Goal: Information Seeking & Learning: Learn about a topic

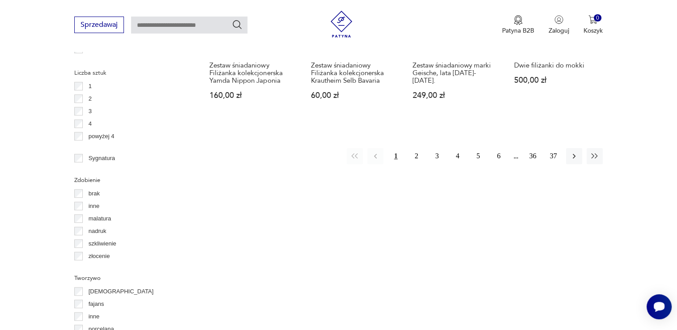
scroll to position [926, 0]
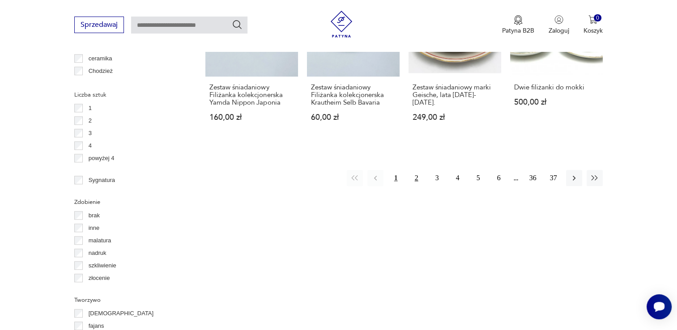
click at [412, 178] on button "2" at bounding box center [416, 178] width 16 height 16
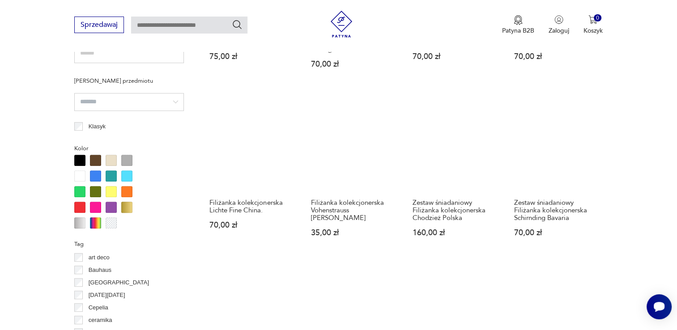
scroll to position [664, 0]
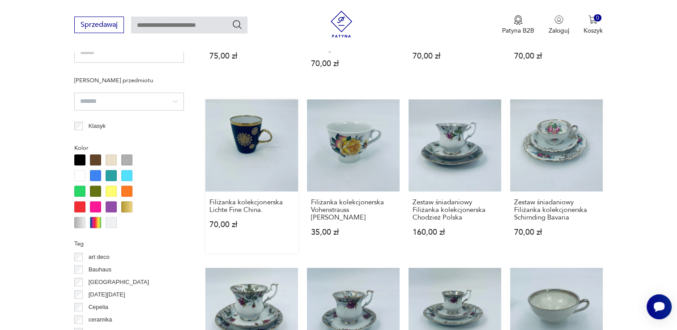
click at [264, 163] on link "Filiżanka kolekcjonerska Lichte Fine China. 70,00 zł" at bounding box center [251, 176] width 93 height 155
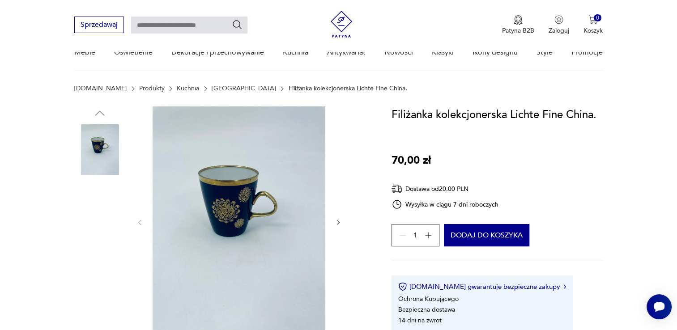
scroll to position [39, 0]
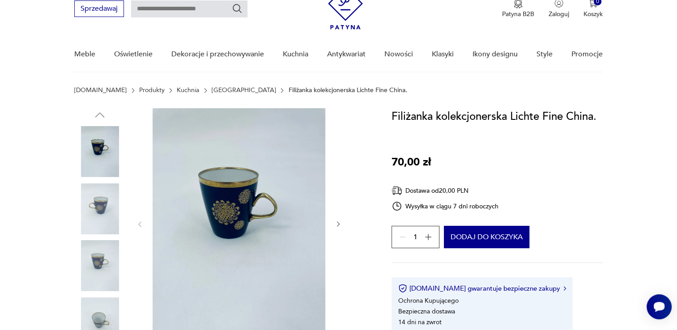
click at [87, 179] on div at bounding box center [99, 238] width 51 height 224
click at [98, 217] on img at bounding box center [99, 208] width 51 height 51
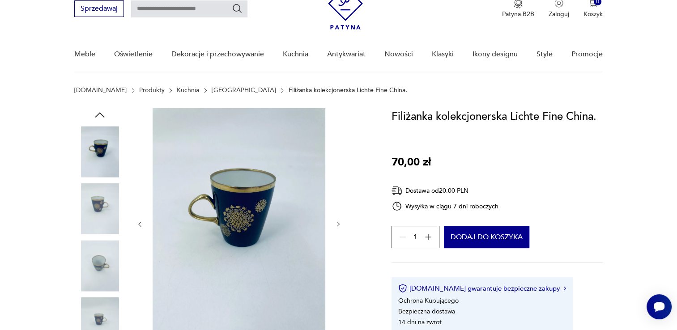
click at [106, 255] on img at bounding box center [99, 265] width 51 height 51
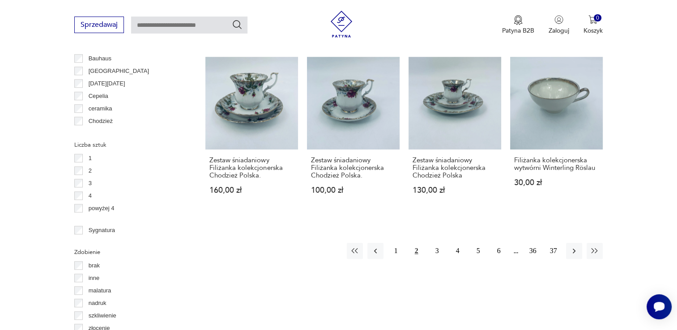
scroll to position [875, 0]
click at [435, 243] on button "3" at bounding box center [437, 251] width 16 height 16
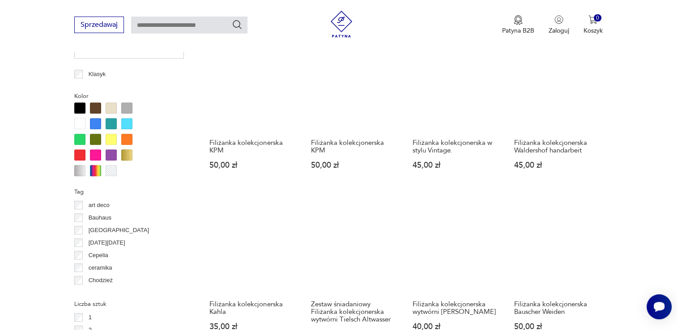
scroll to position [716, 0]
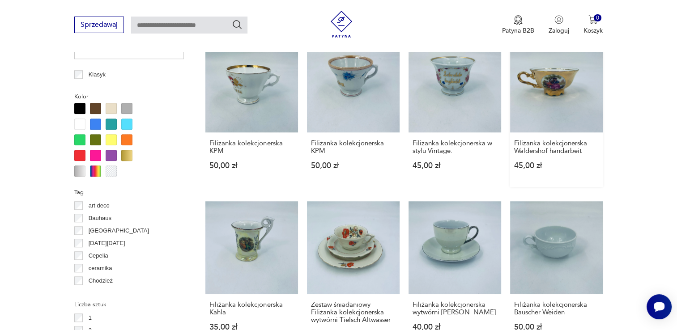
click at [557, 100] on link "Filiżanka kolekcjonerska Waldershof handarbeit 45,00 zł" at bounding box center [556, 113] width 93 height 147
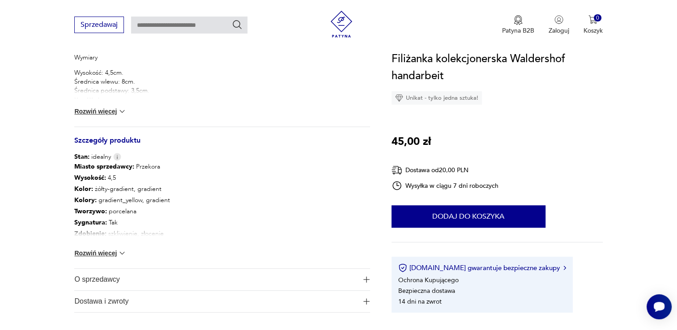
scroll to position [412, 0]
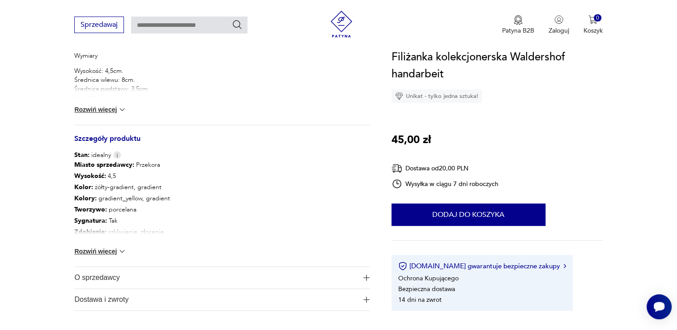
click at [95, 250] on button "Rozwiń więcej" at bounding box center [100, 251] width 52 height 9
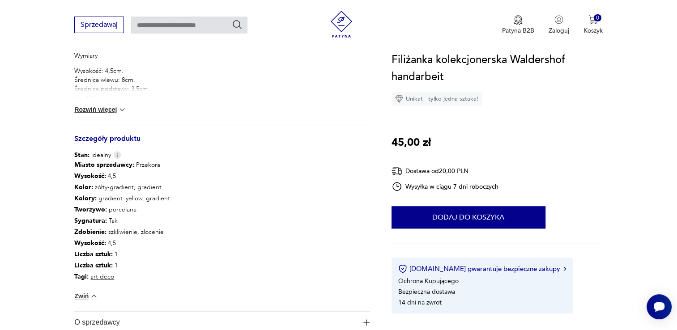
click at [108, 110] on button "Rozwiń więcej" at bounding box center [100, 109] width 52 height 9
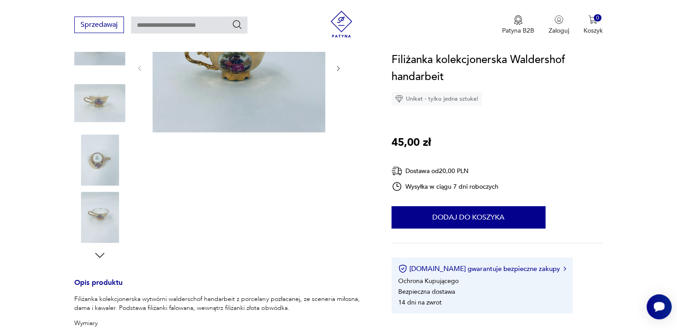
scroll to position [145, 0]
click at [110, 167] on img at bounding box center [99, 160] width 51 height 51
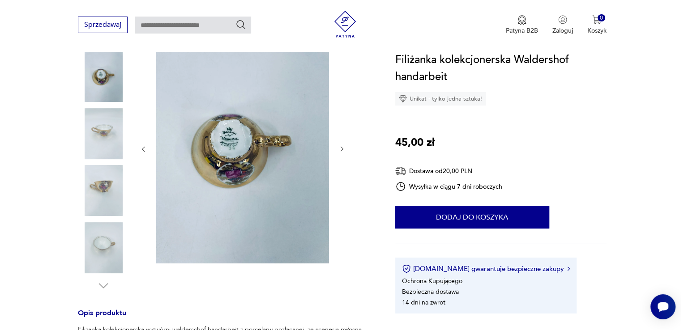
scroll to position [114, 0]
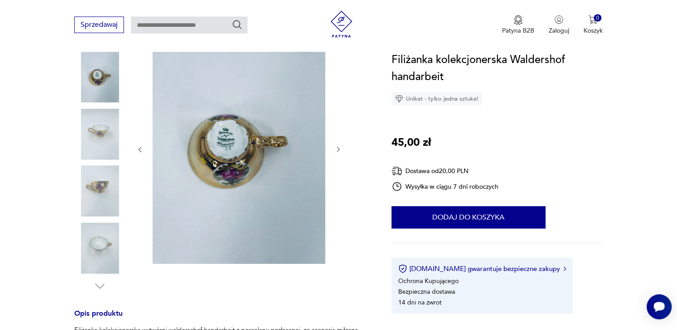
click at [211, 160] on img at bounding box center [239, 149] width 173 height 230
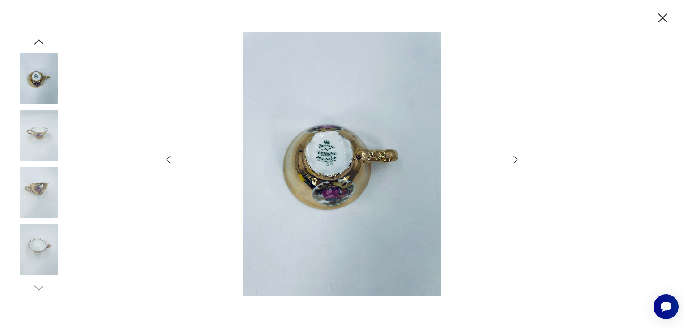
click at [45, 142] on img at bounding box center [38, 136] width 51 height 51
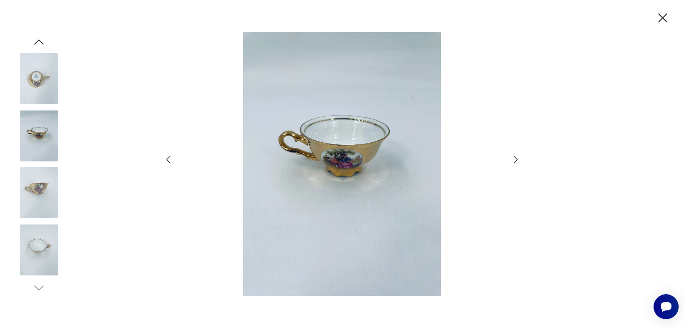
click at [660, 22] on icon "button" at bounding box center [663, 18] width 16 height 16
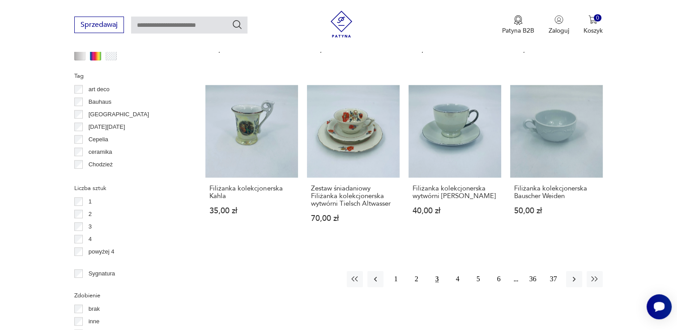
scroll to position [833, 0]
click at [455, 276] on button "4" at bounding box center [458, 279] width 16 height 16
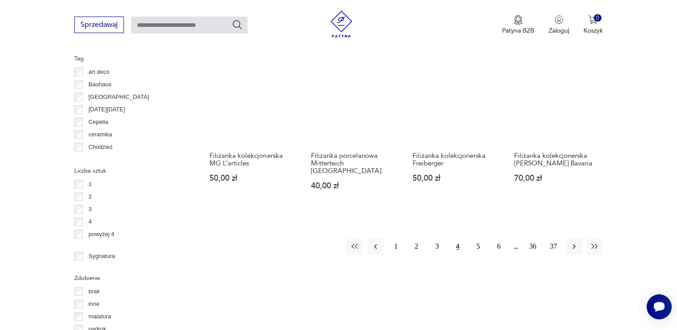
scroll to position [850, 0]
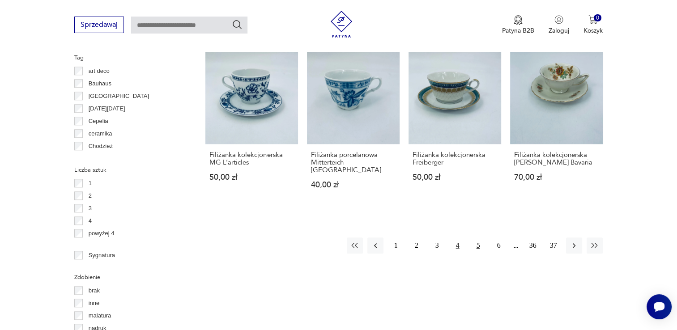
click at [481, 238] on button "5" at bounding box center [478, 246] width 16 height 16
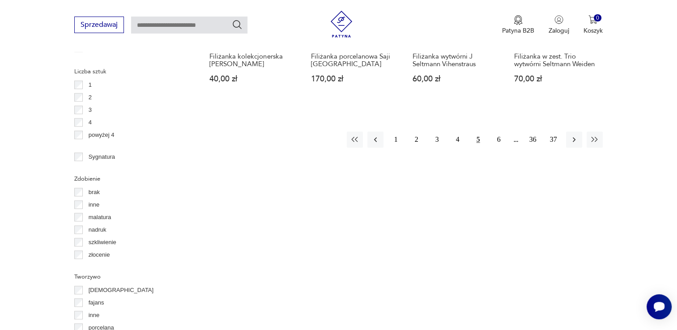
scroll to position [950, 0]
click at [495, 136] on button "6" at bounding box center [499, 138] width 16 height 16
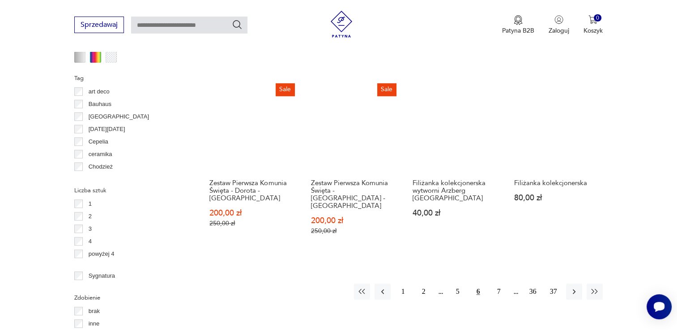
scroll to position [830, 0]
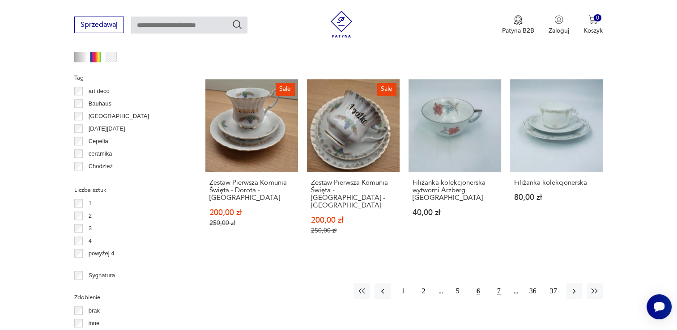
click at [494, 283] on button "7" at bounding box center [499, 291] width 16 height 16
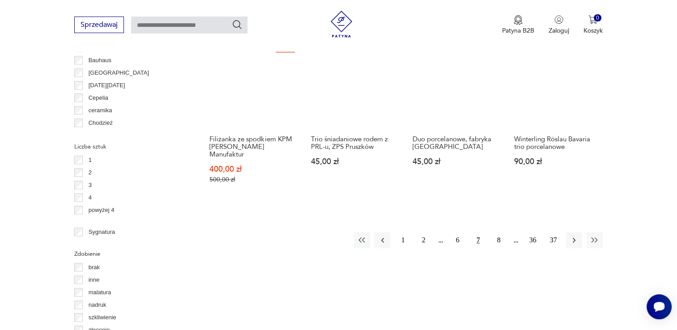
scroll to position [875, 0]
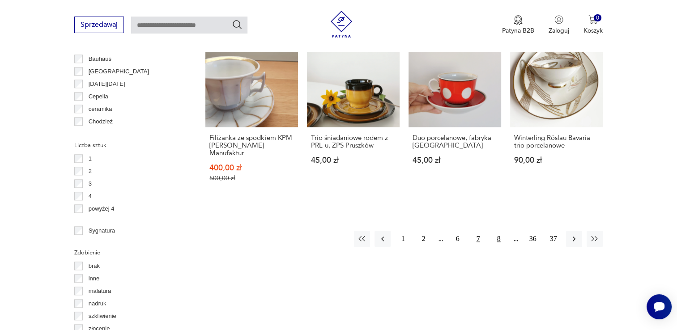
click at [496, 231] on button "8" at bounding box center [499, 239] width 16 height 16
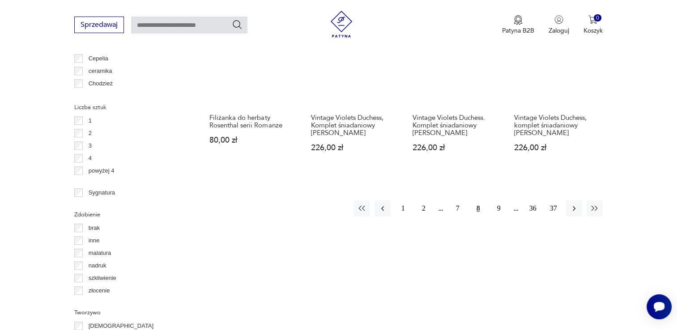
scroll to position [914, 0]
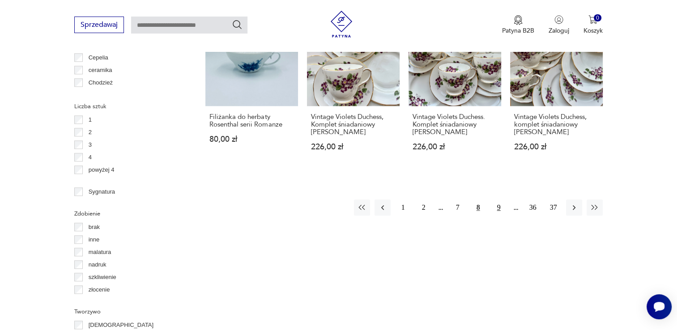
click at [493, 208] on button "9" at bounding box center [499, 208] width 16 height 16
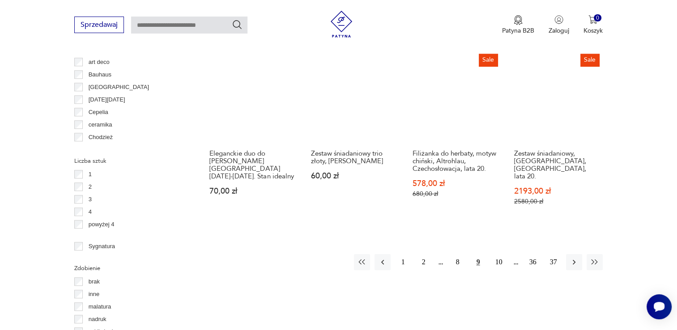
scroll to position [860, 0]
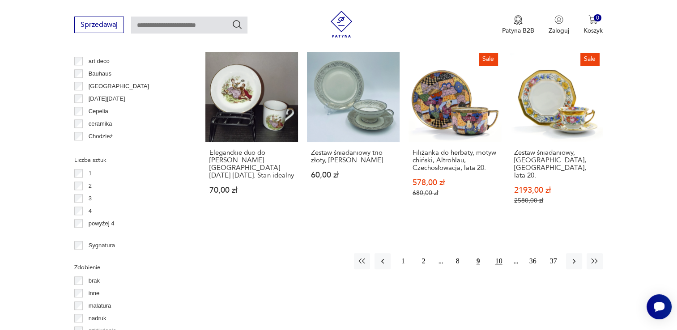
click at [496, 253] on button "10" at bounding box center [499, 261] width 16 height 16
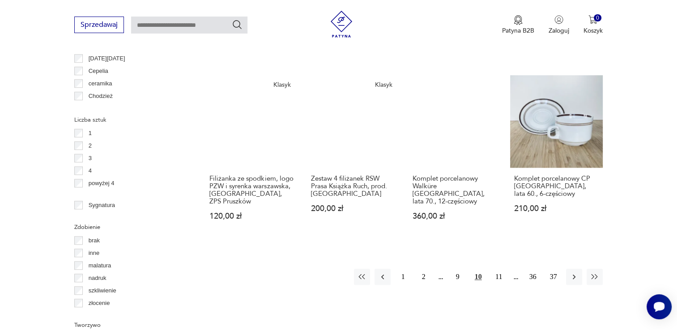
scroll to position [905, 0]
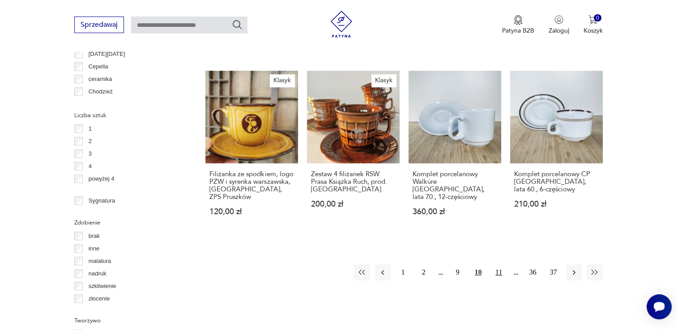
click at [497, 264] on button "11" at bounding box center [499, 272] width 16 height 16
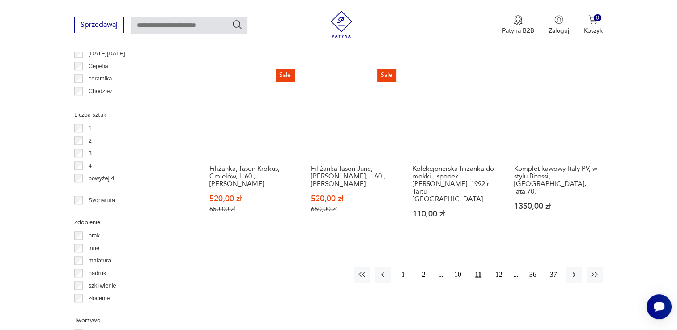
scroll to position [906, 0]
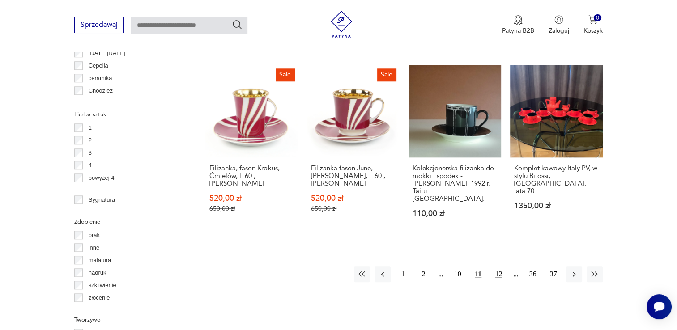
click at [497, 266] on button "12" at bounding box center [499, 274] width 16 height 16
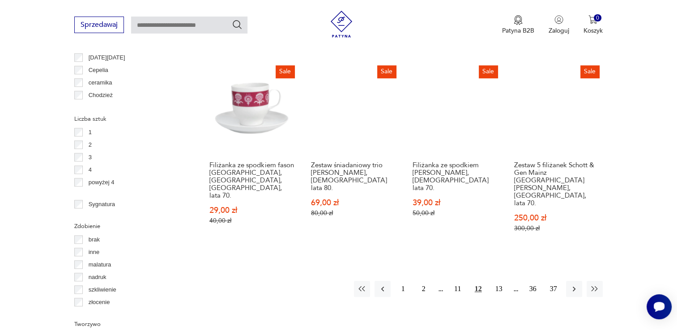
scroll to position [902, 0]
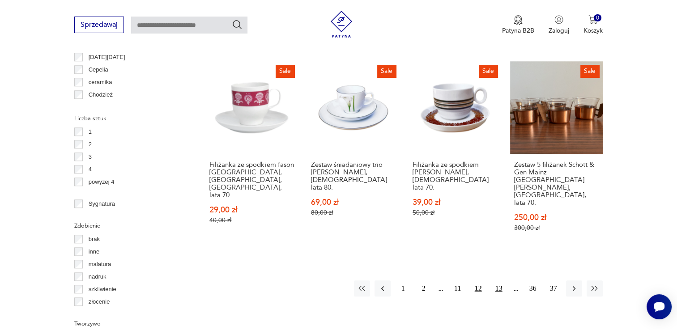
click at [498, 281] on button "13" at bounding box center [499, 289] width 16 height 16
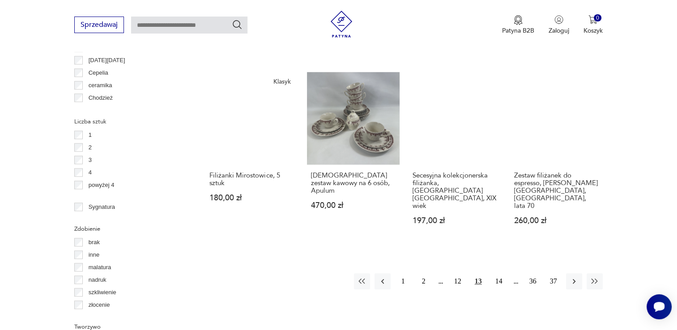
scroll to position [908, 0]
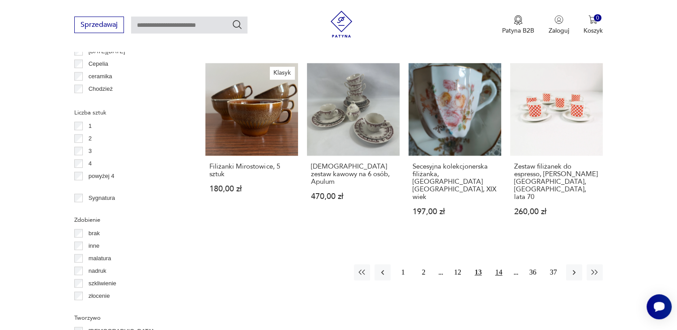
click at [499, 264] on button "14" at bounding box center [499, 272] width 16 height 16
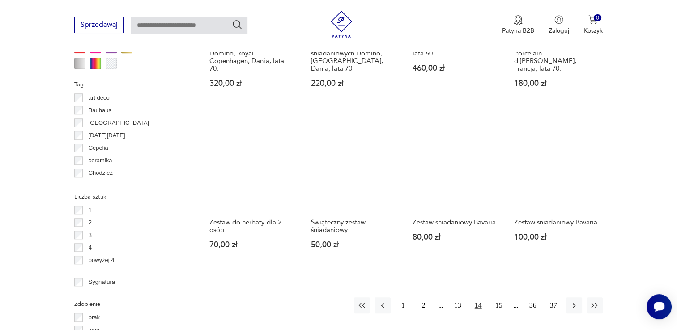
scroll to position [828, 0]
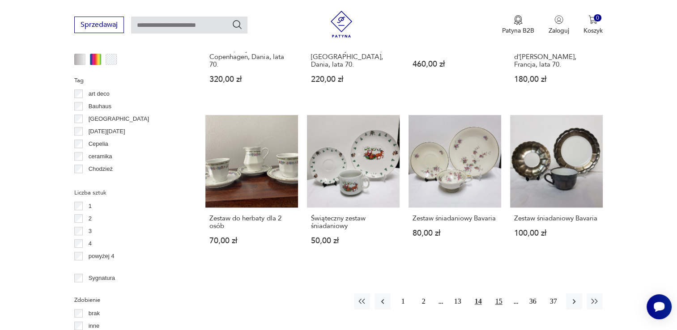
click at [500, 293] on button "15" at bounding box center [499, 301] width 16 height 16
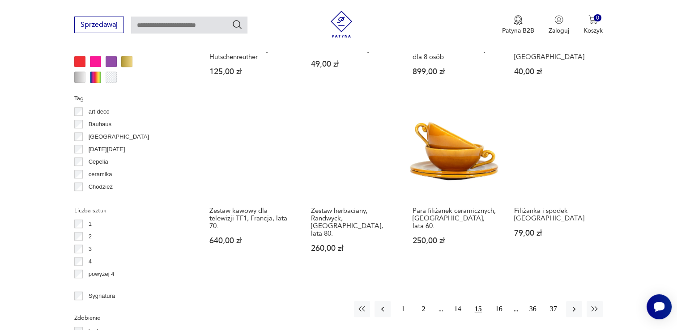
scroll to position [811, 0]
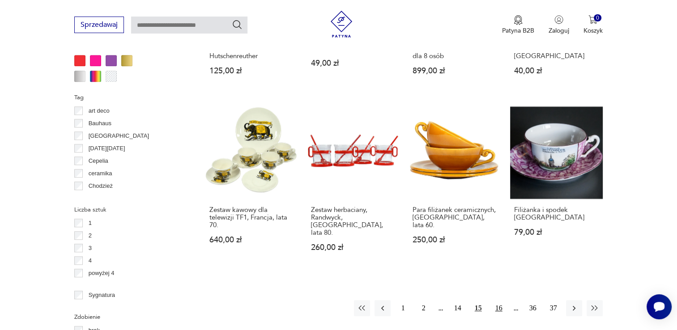
click at [498, 300] on button "16" at bounding box center [499, 308] width 16 height 16
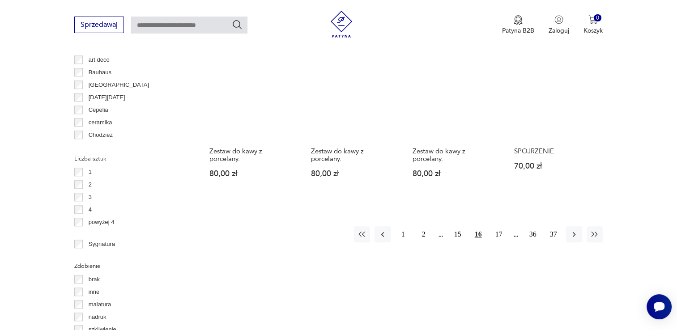
scroll to position [864, 0]
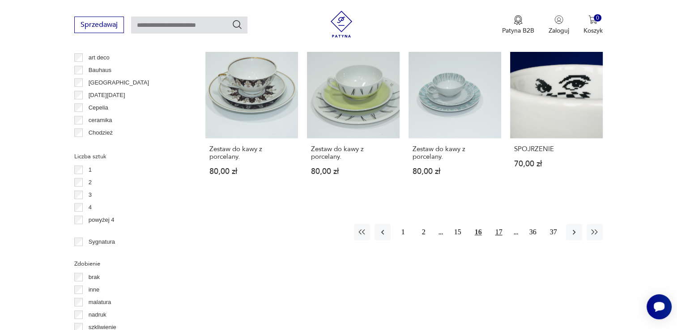
click at [501, 225] on button "17" at bounding box center [499, 232] width 16 height 16
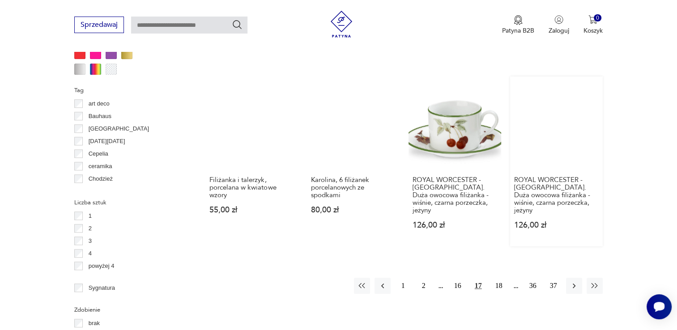
scroll to position [826, 0]
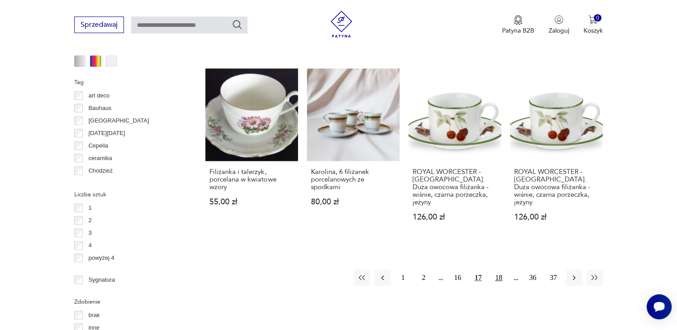
click at [495, 270] on button "18" at bounding box center [499, 278] width 16 height 16
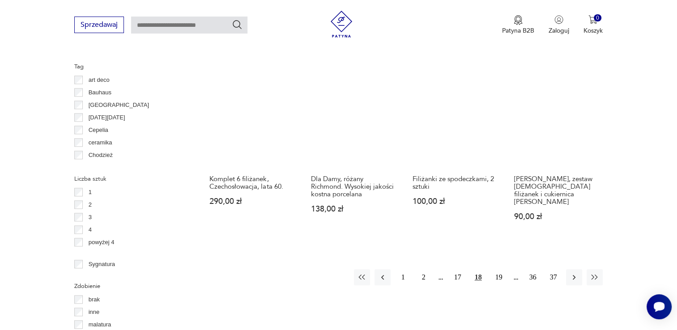
scroll to position [843, 0]
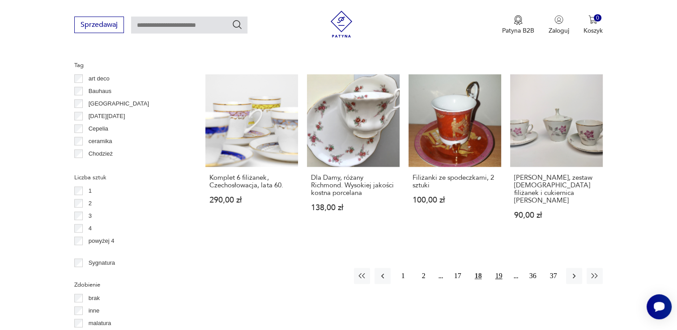
click at [501, 268] on button "19" at bounding box center [499, 276] width 16 height 16
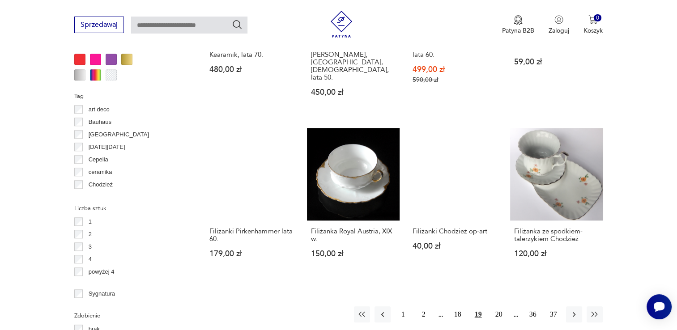
scroll to position [817, 0]
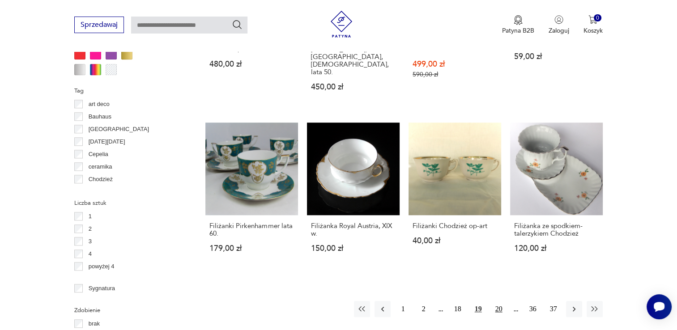
click at [499, 301] on button "20" at bounding box center [499, 309] width 16 height 16
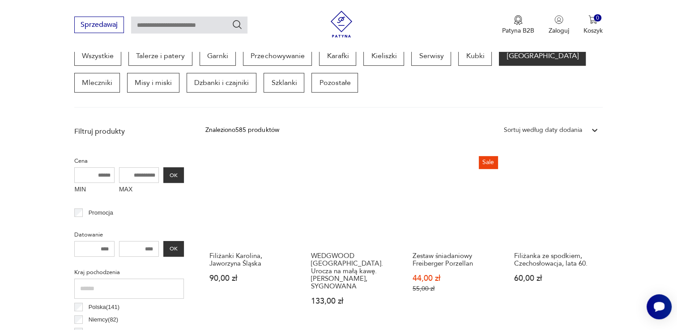
scroll to position [237, 0]
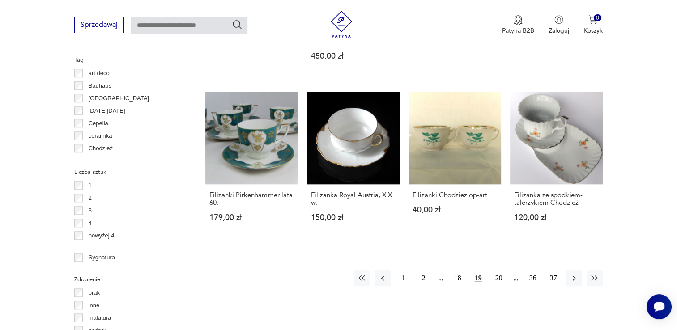
scroll to position [853, 0]
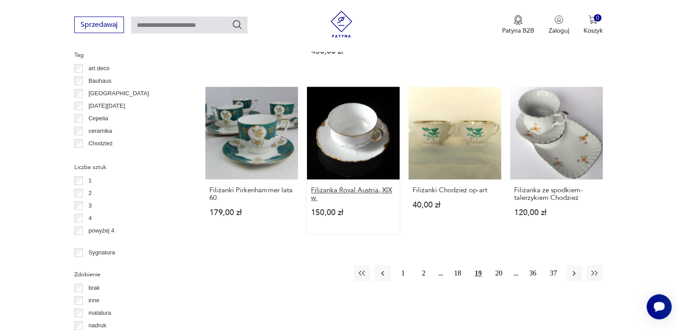
click at [363, 187] on h3 "Filiżanka Royal Austria, XIX w." at bounding box center [353, 194] width 85 height 15
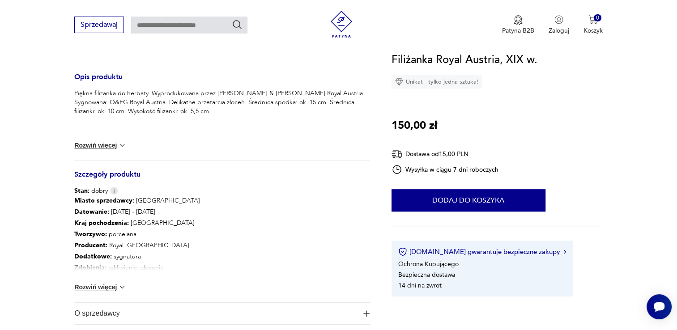
scroll to position [353, 0]
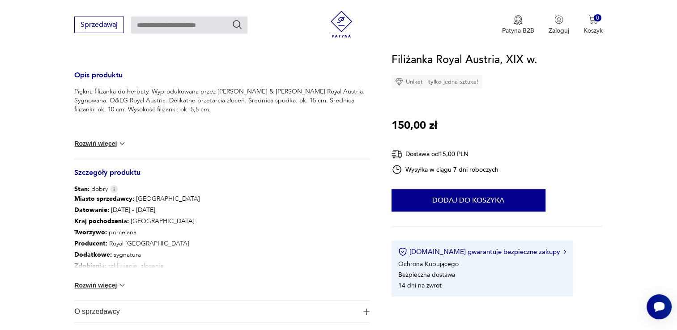
click at [113, 279] on div "Miasto sprzedawcy : Kraków Datowanie : 1900 - 1900 Kraj pochodzenia : Austria T…" at bounding box center [221, 247] width 295 height 107
click at [113, 284] on button "Rozwiń więcej" at bounding box center [100, 285] width 52 height 9
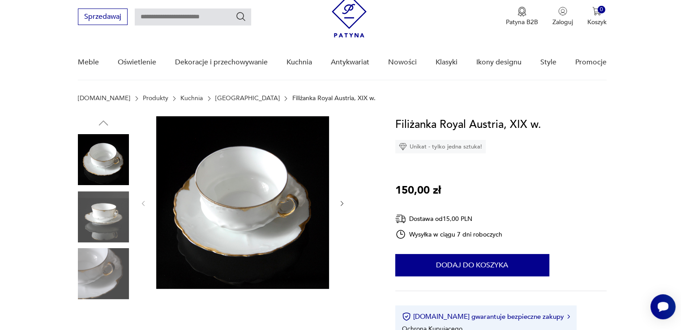
scroll to position [30, 0]
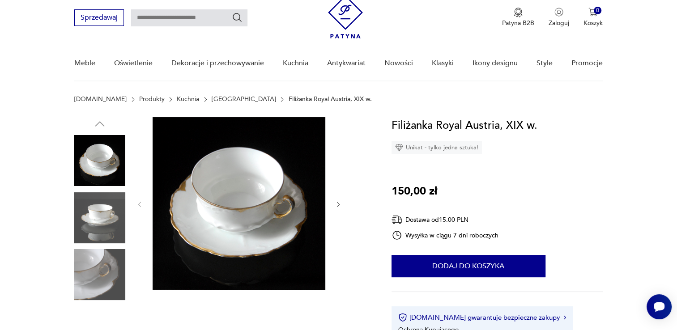
click at [97, 201] on img at bounding box center [99, 217] width 51 height 51
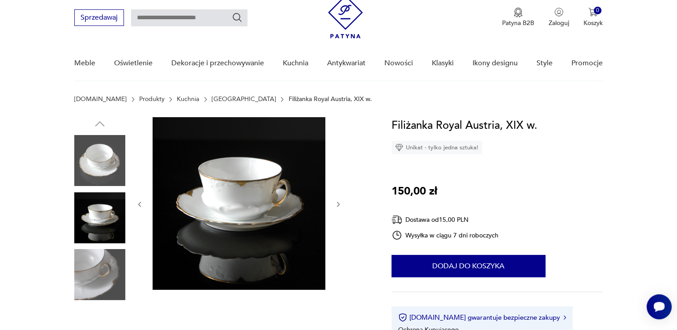
click at [102, 262] on img at bounding box center [99, 274] width 51 height 51
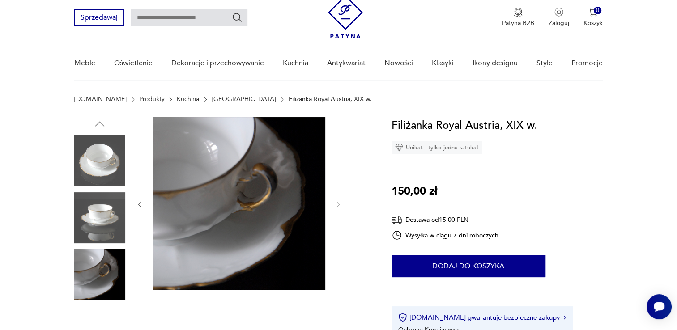
click at [242, 192] on img at bounding box center [239, 203] width 173 height 173
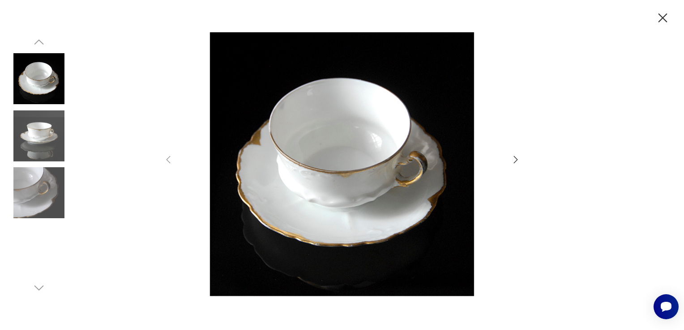
click at [71, 142] on div at bounding box center [342, 165] width 684 height 330
click at [40, 139] on img at bounding box center [38, 136] width 51 height 51
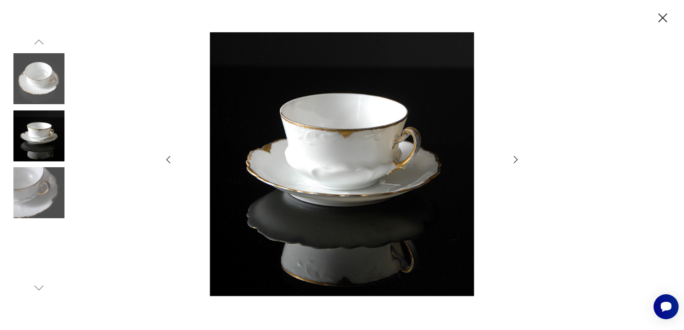
click at [47, 177] on img at bounding box center [38, 192] width 51 height 51
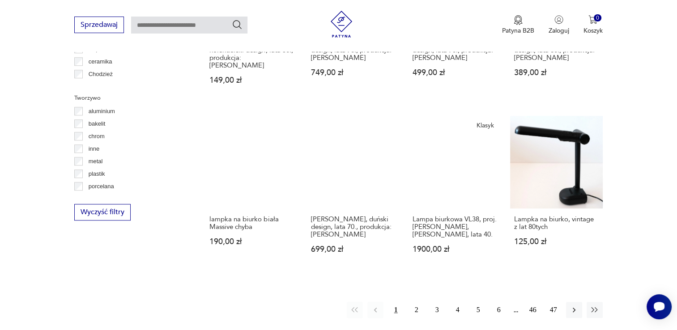
scroll to position [799, 0]
